Goal: Check status: Check status

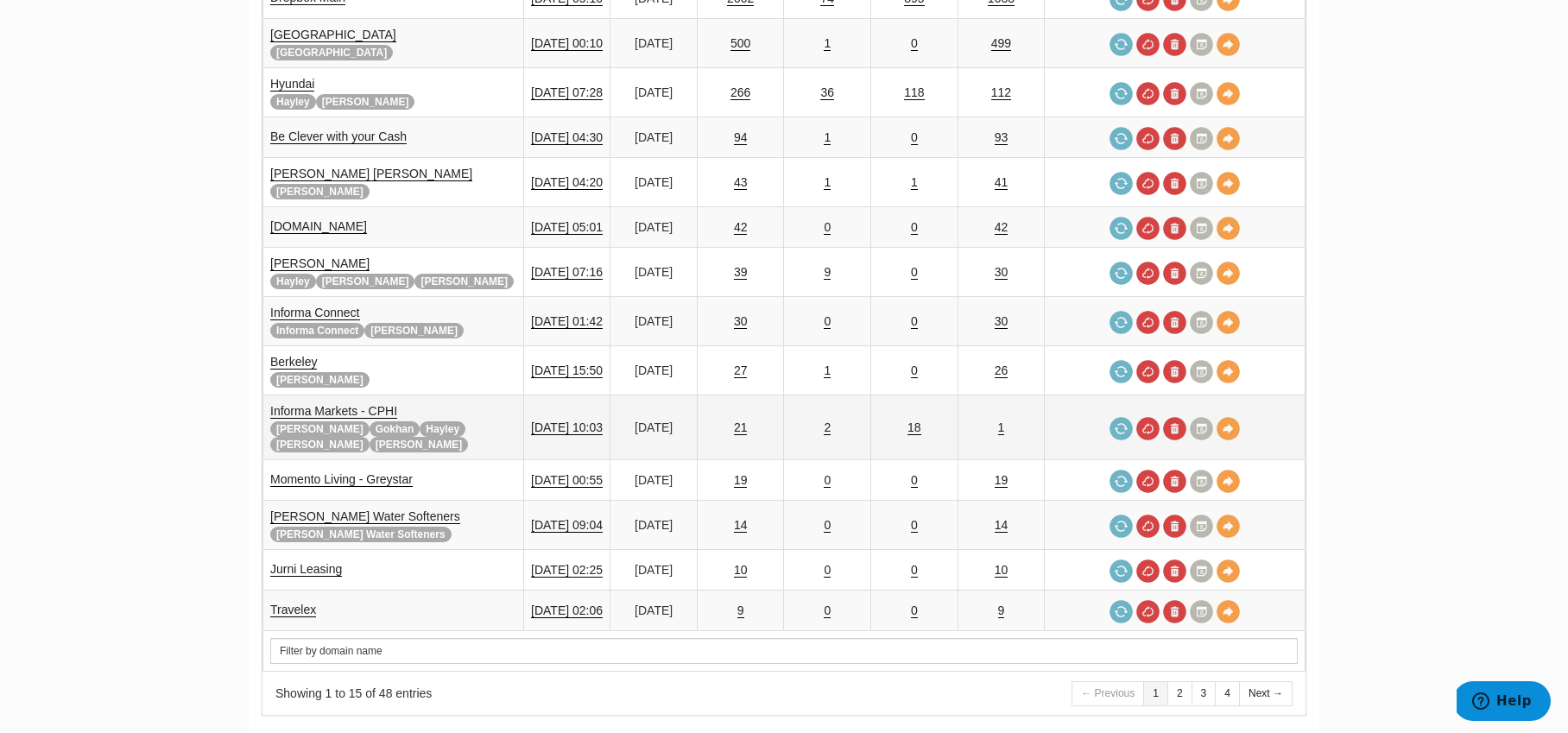
scroll to position [328, 0]
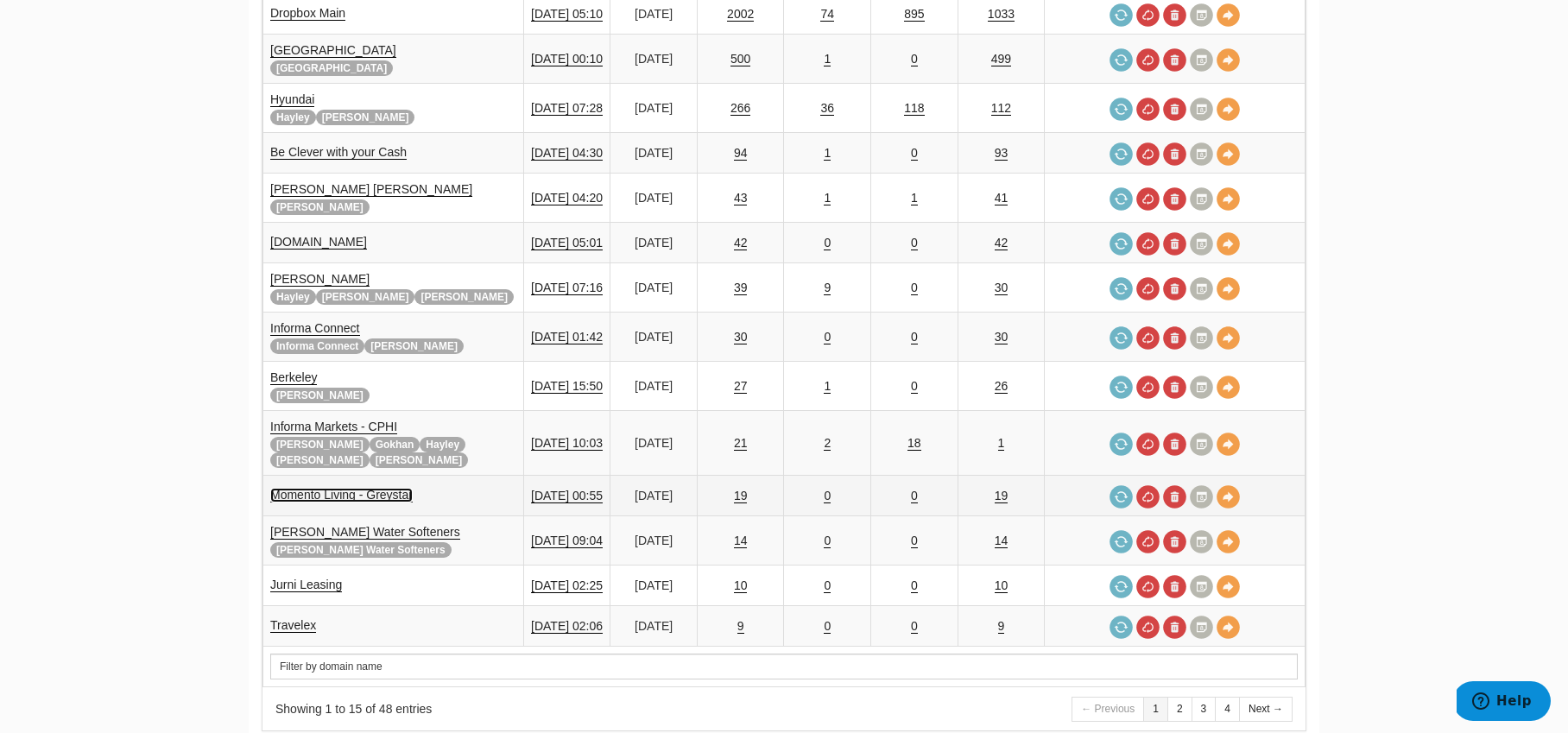
click at [386, 488] on link "Momento Living - Greystar" at bounding box center [342, 495] width 143 height 14
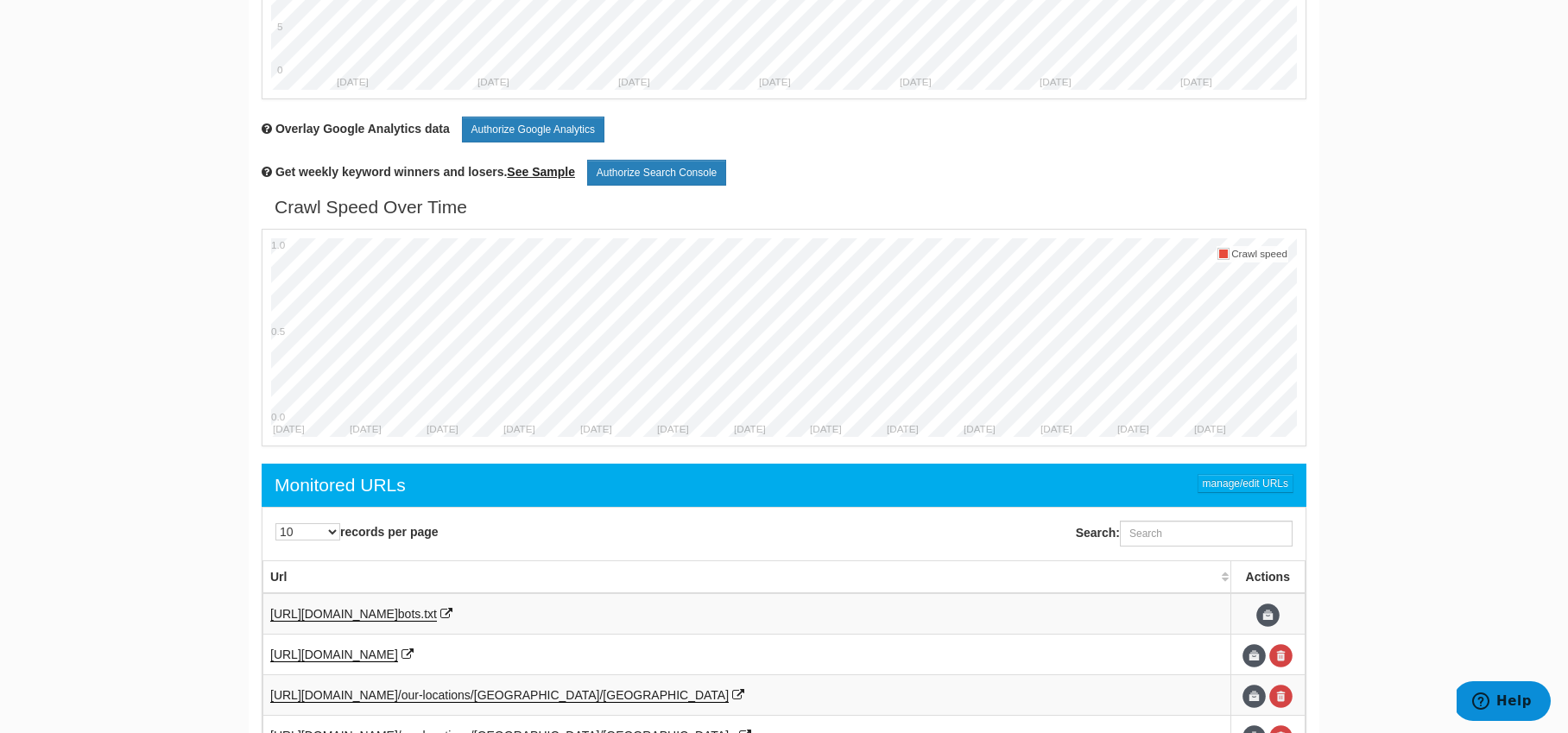
scroll to position [122, 0]
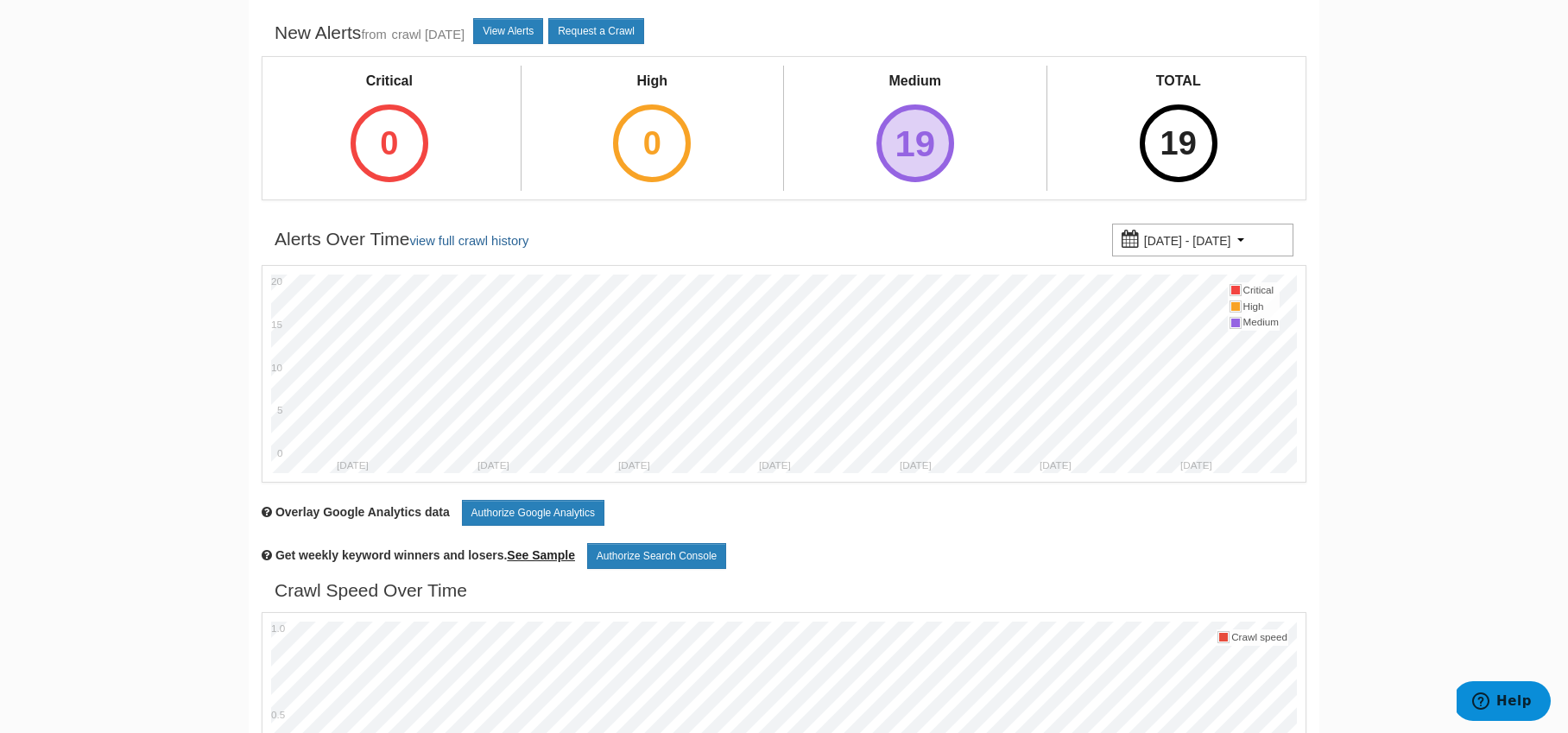
click at [923, 147] on div "19" at bounding box center [915, 143] width 78 height 78
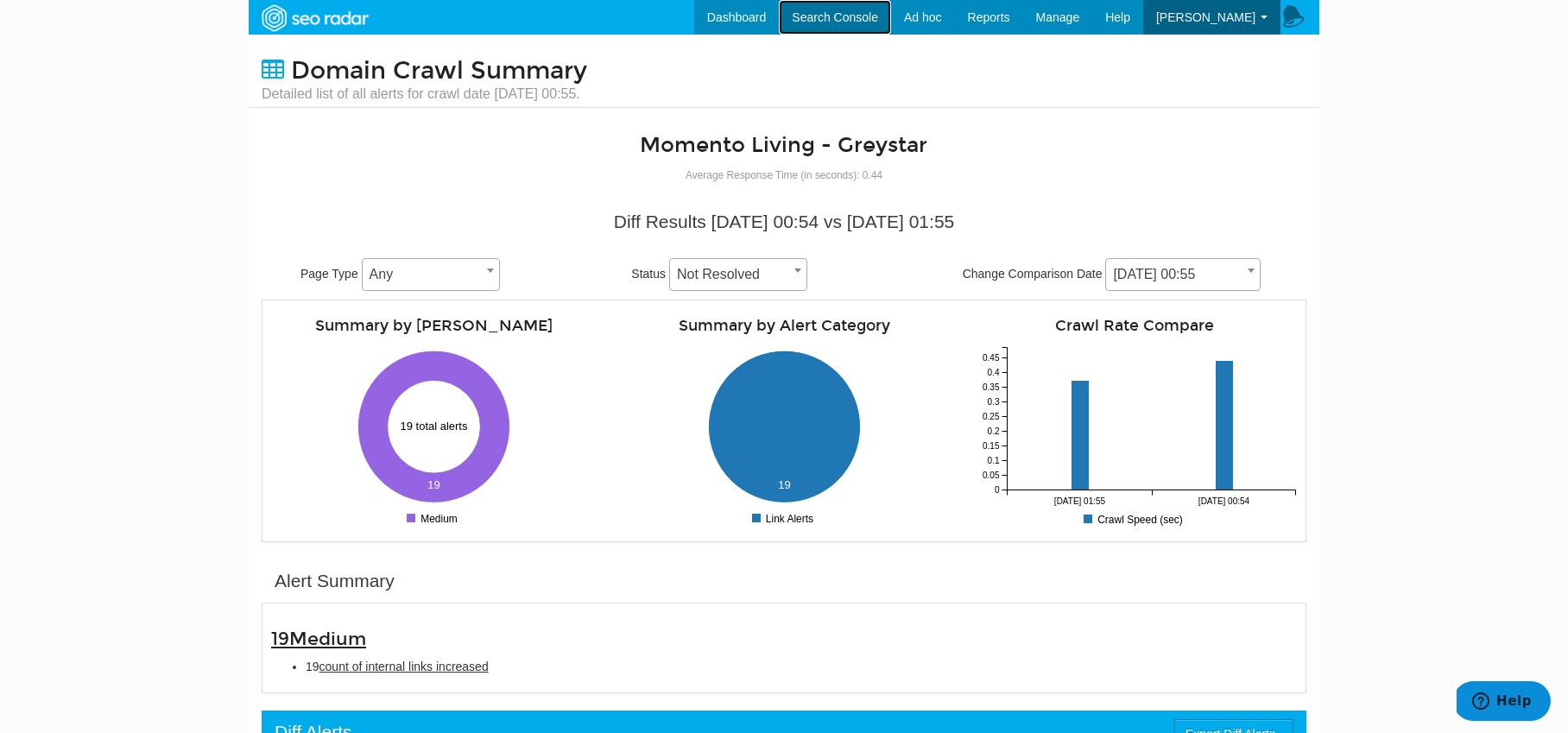
click at [864, 16] on link "Search Console" at bounding box center [835, 17] width 112 height 35
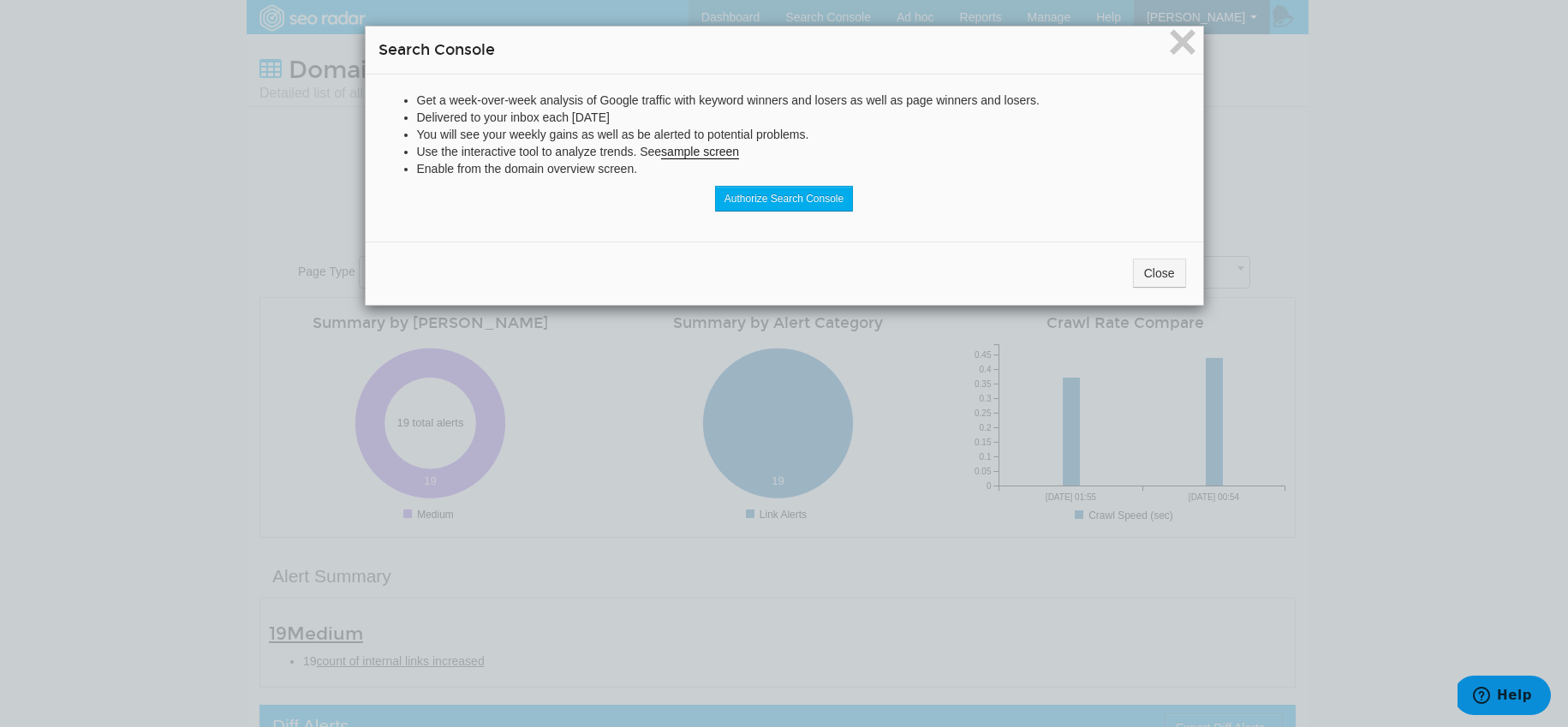
click at [1191, 50] on div "× Search Console" at bounding box center [784, 50] width 838 height 48
click at [1179, 52] on span "×" at bounding box center [1182, 42] width 30 height 57
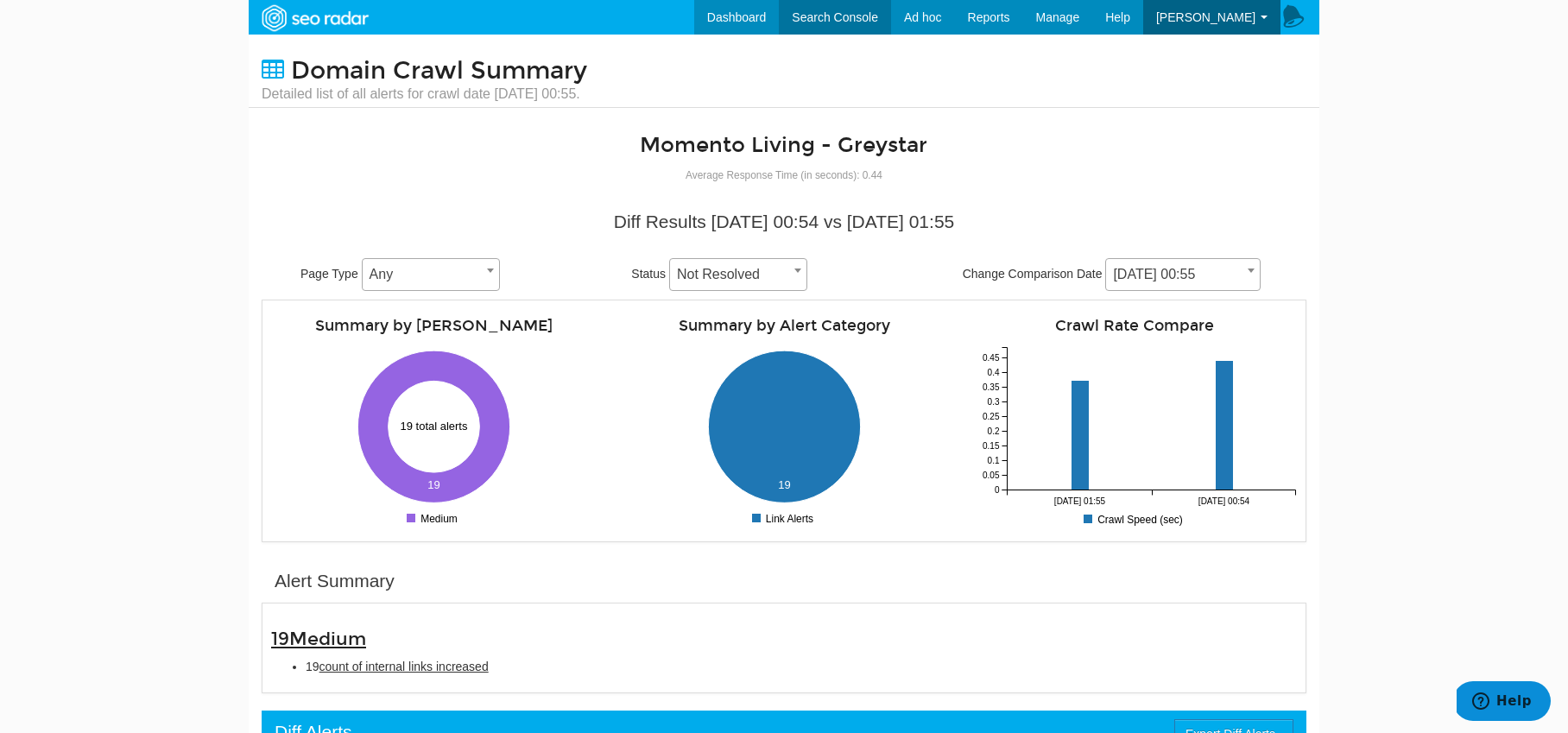
scroll to position [69, 0]
